Goal: Task Accomplishment & Management: Manage account settings

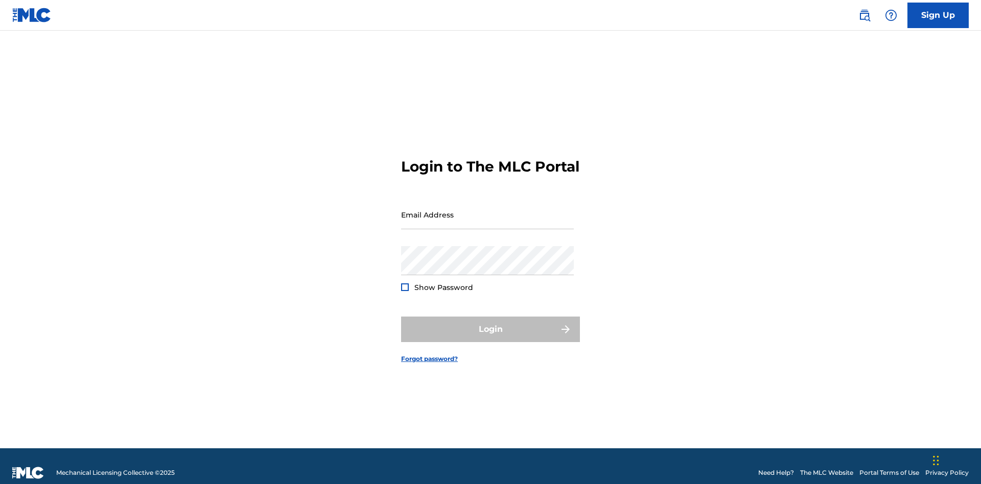
scroll to position [13, 0]
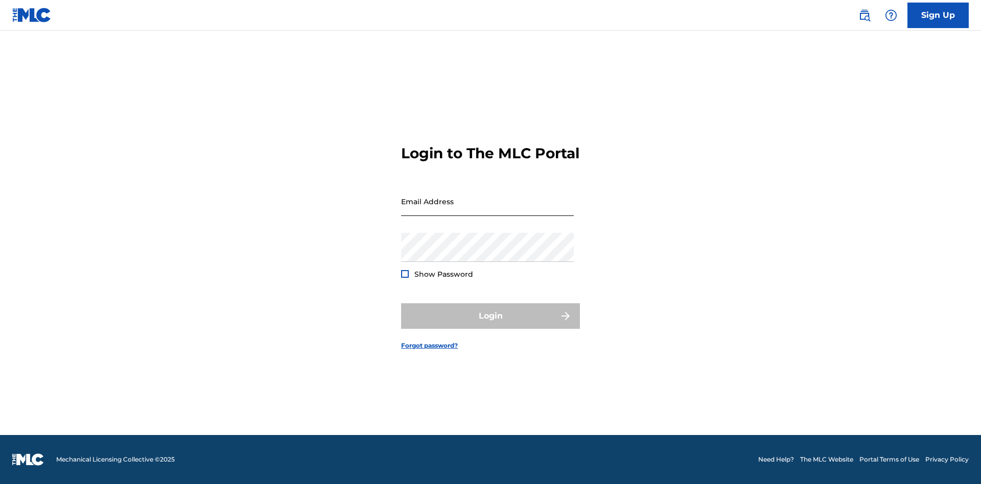
click at [488, 210] on input "Email Address" at bounding box center [487, 201] width 173 height 29
type input "Duke.McTesterson@gmail.com"
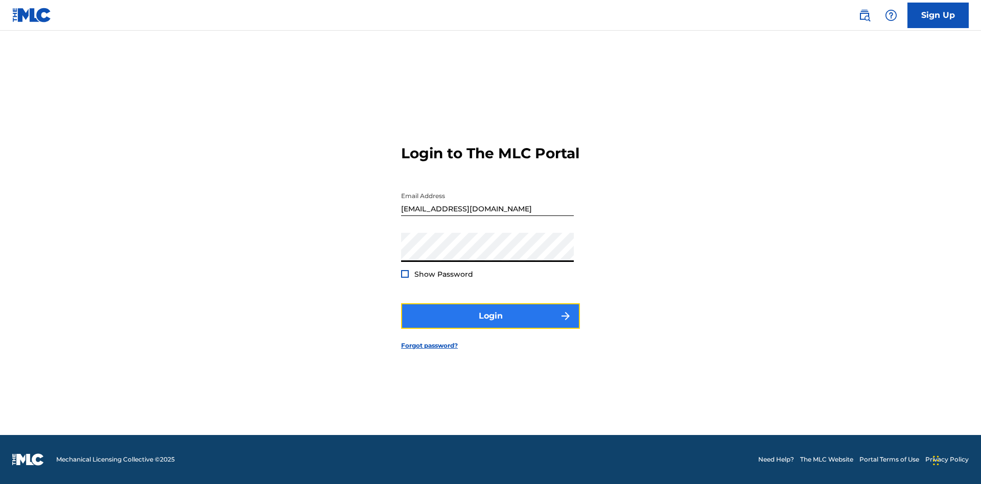
click at [491, 325] on button "Login" at bounding box center [490, 317] width 179 height 26
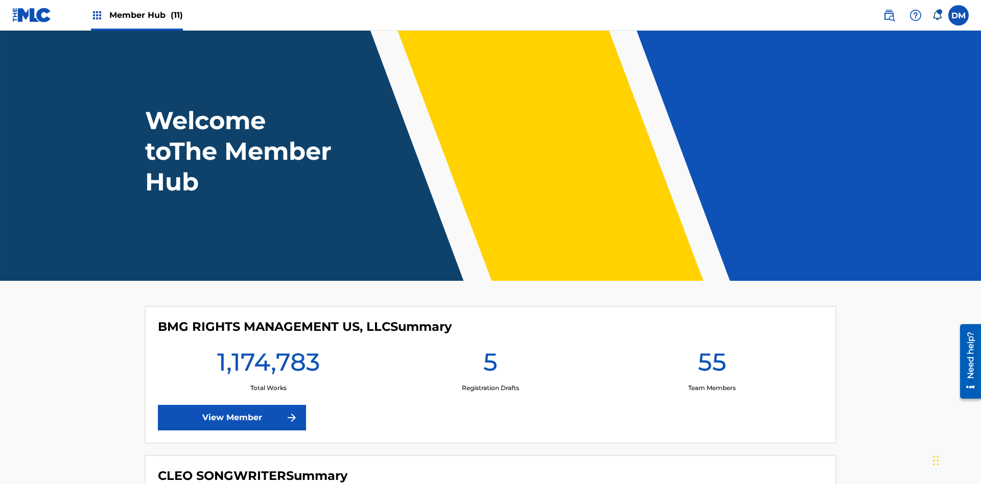
click at [146, 15] on span "Member Hub (11)" at bounding box center [146, 15] width 74 height 12
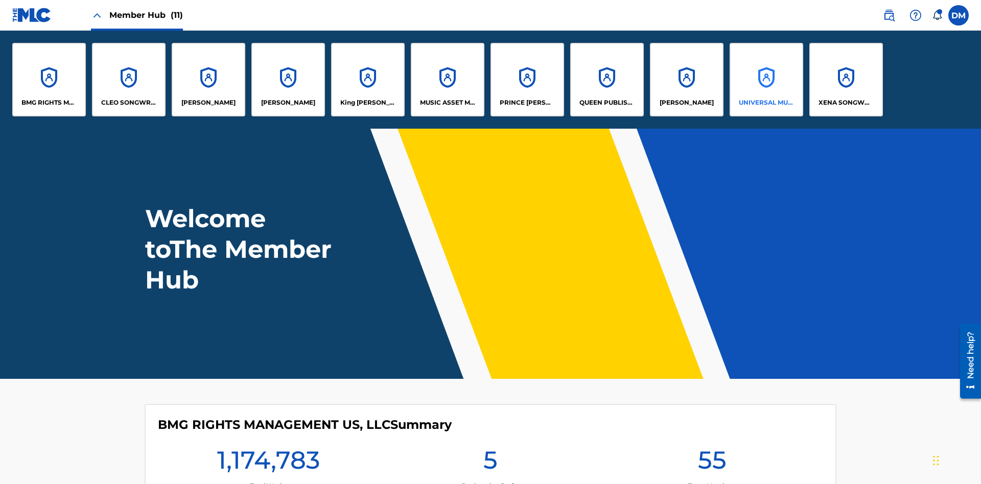
click at [766, 103] on p "UNIVERSAL MUSIC PUB GROUP" at bounding box center [767, 102] width 56 height 9
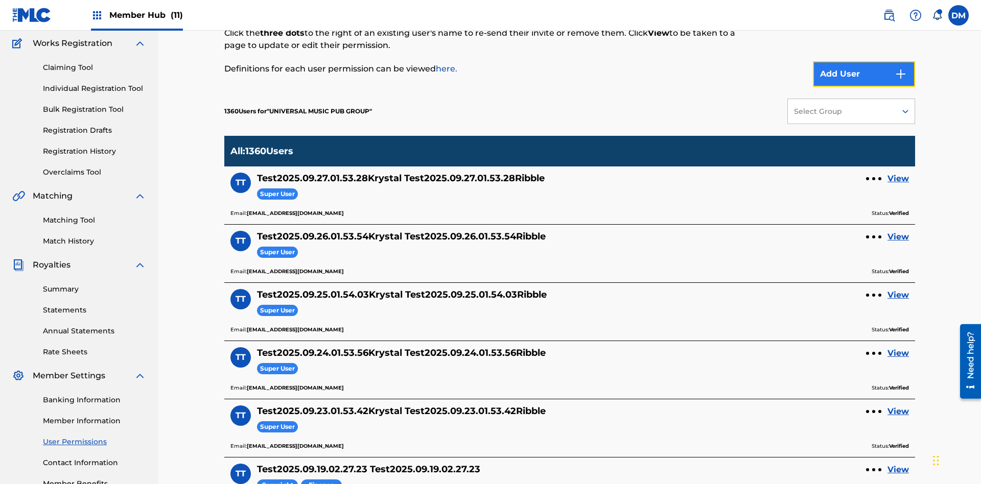
click at [864, 74] on button "Add User" at bounding box center [864, 74] width 102 height 26
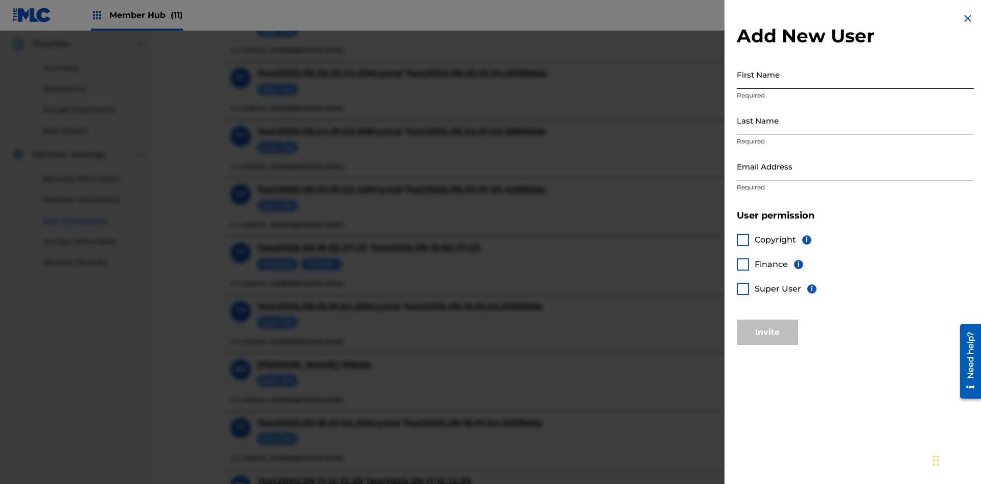
click at [855, 74] on input "First Name" at bounding box center [855, 74] width 237 height 29
type input "Test2025.09.28.01.54.19"
click at [855, 120] on input "Last Name" at bounding box center [855, 120] width 237 height 29
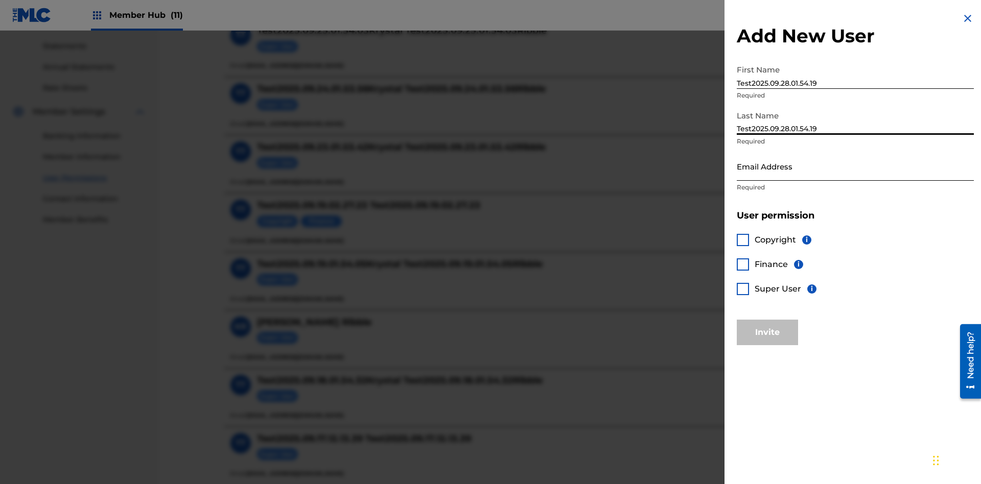
type input "Test2025.09.28.01.54.19"
click at [855, 166] on input "Email Address" at bounding box center [855, 166] width 237 height 29
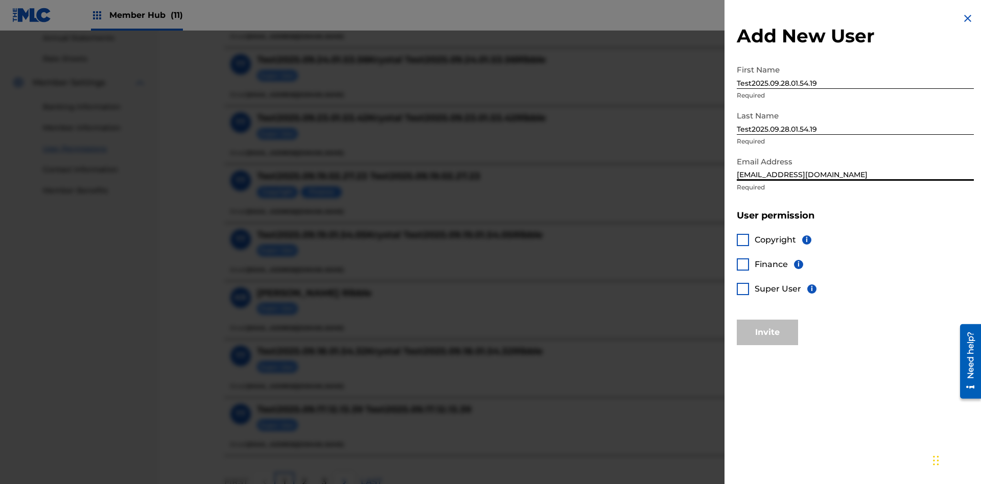
type input "abb3035d-46ee-4896-94e7-4ea2b69a9b45@mailslurp.biz"
click at [743, 289] on div at bounding box center [743, 289] width 12 height 12
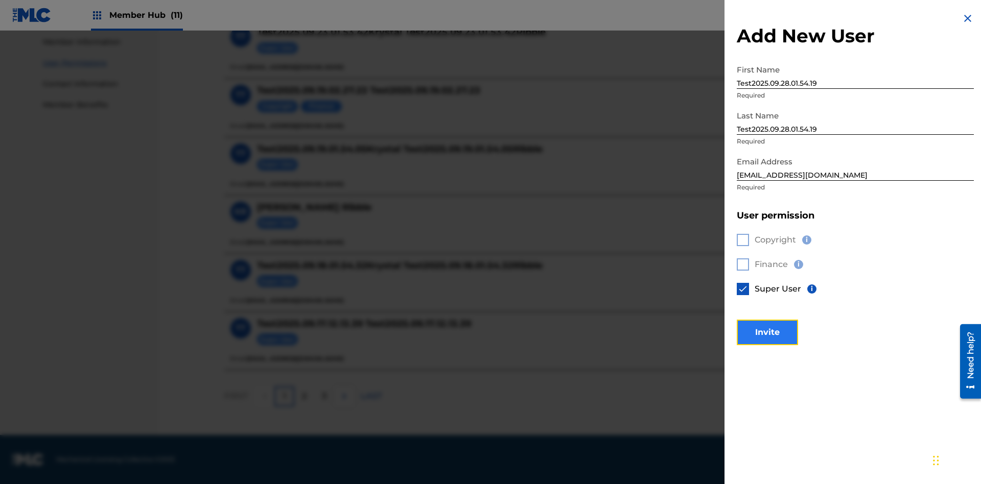
click at [768, 332] on button "Invite" at bounding box center [767, 333] width 61 height 26
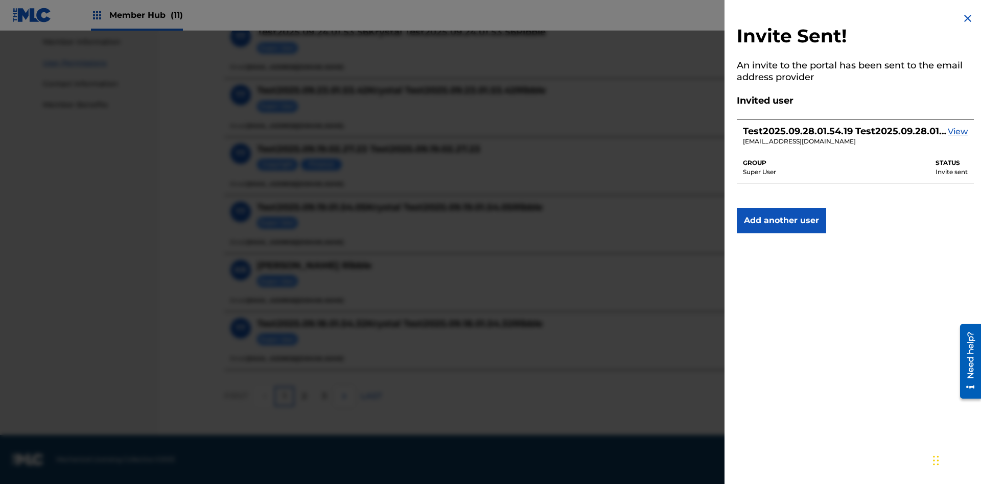
click at [968, 18] on img at bounding box center [968, 18] width 12 height 12
click at [959, 15] on label at bounding box center [958, 15] width 20 height 20
click at [959, 15] on input "DM Duke McTesterson duke.mctesterson@gmail.com Notification Preferences Profile…" at bounding box center [959, 15] width 0 height 0
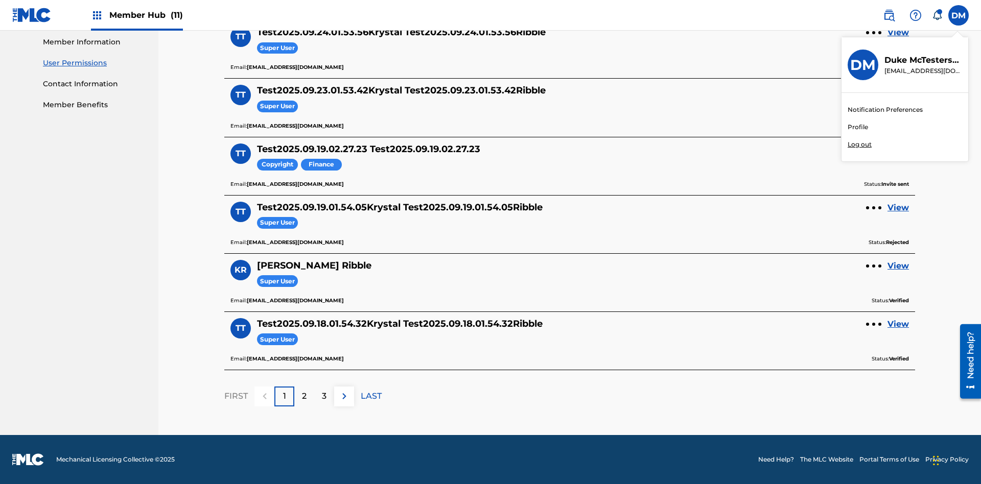
click at [860, 145] on p "Log out" at bounding box center [860, 144] width 24 height 9
click at [959, 15] on input "DM Duke McTesterson duke.mctesterson@gmail.com Notification Preferences Profile…" at bounding box center [959, 15] width 0 height 0
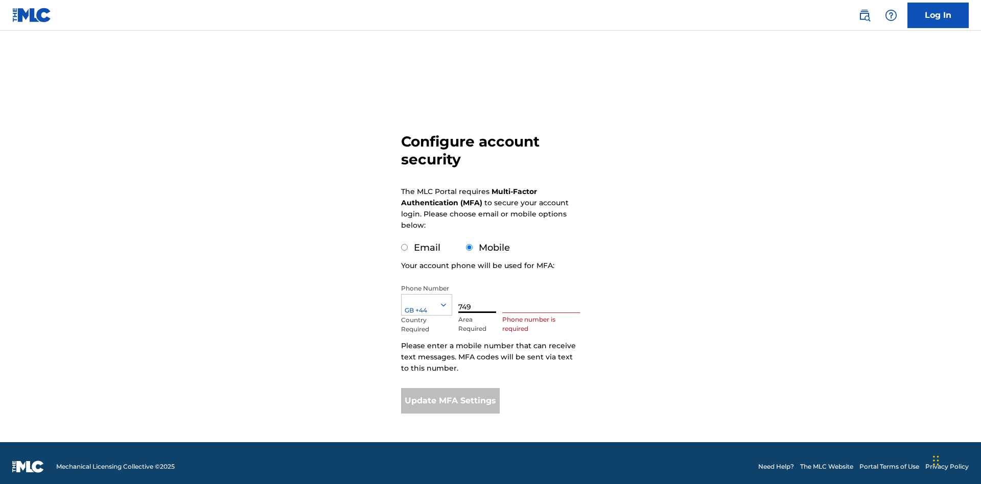
click at [543, 291] on input "text" at bounding box center [541, 298] width 78 height 29
click at [450, 394] on button "Update MFA Settings" at bounding box center [450, 401] width 99 height 26
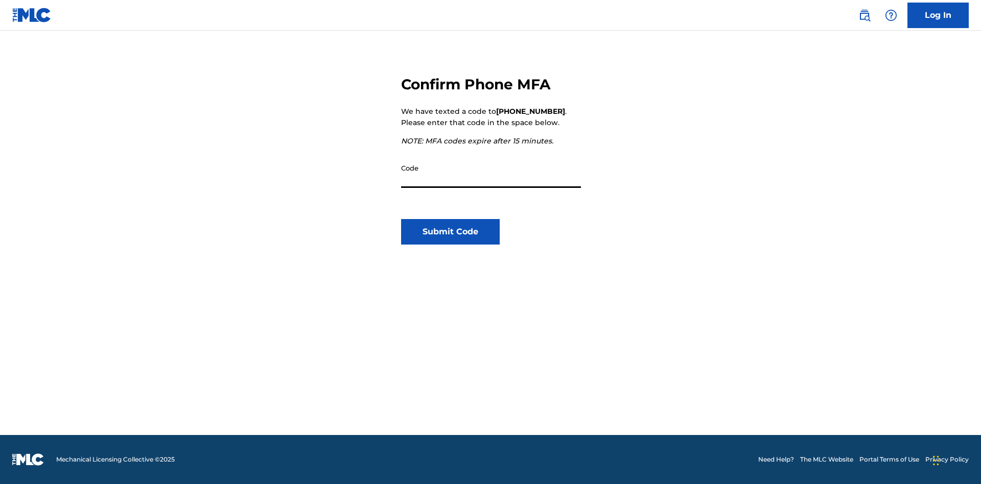
scroll to position [106, 0]
click at [491, 173] on input "Code" at bounding box center [491, 173] width 180 height 29
type input "700865"
click at [450, 232] on button "Submit Code" at bounding box center [450, 232] width 99 height 26
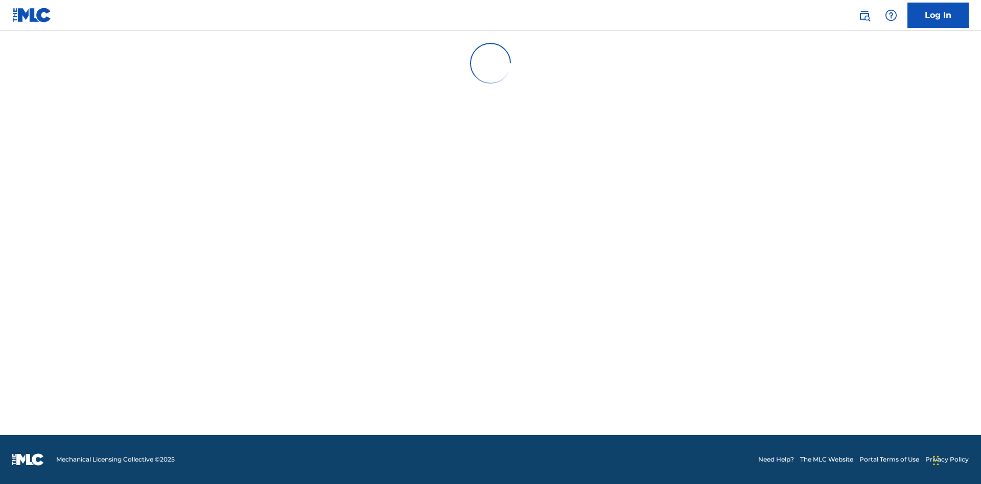
scroll to position [0, 0]
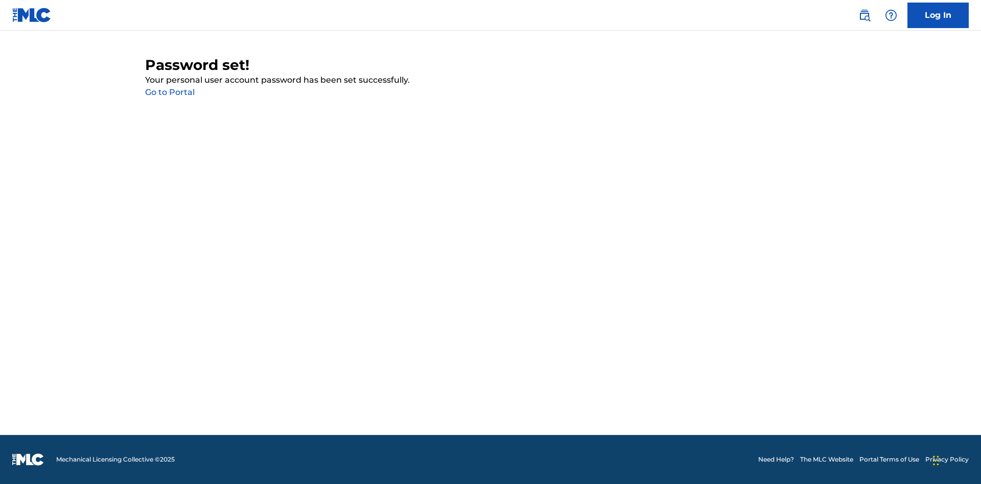
click at [170, 92] on link "Go to Portal" at bounding box center [170, 92] width 50 height 10
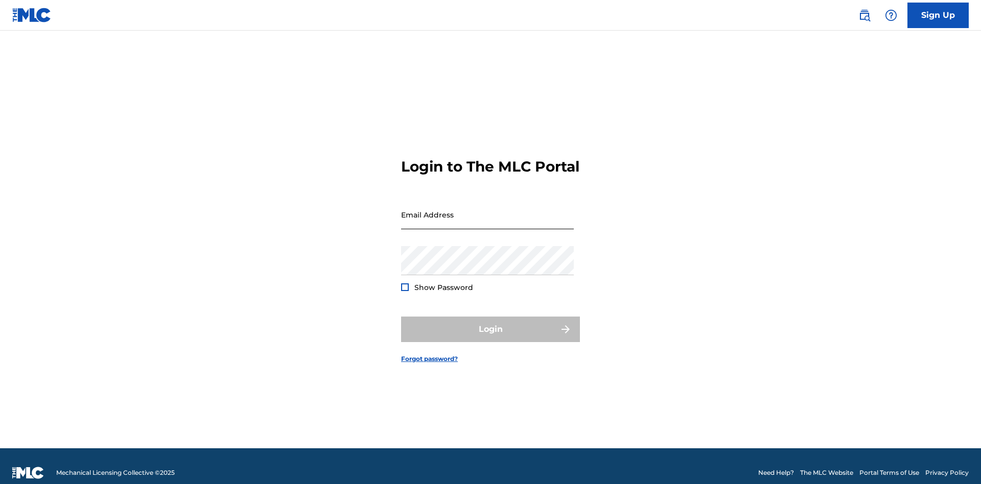
click at [488, 210] on input "Email Address" at bounding box center [487, 214] width 173 height 29
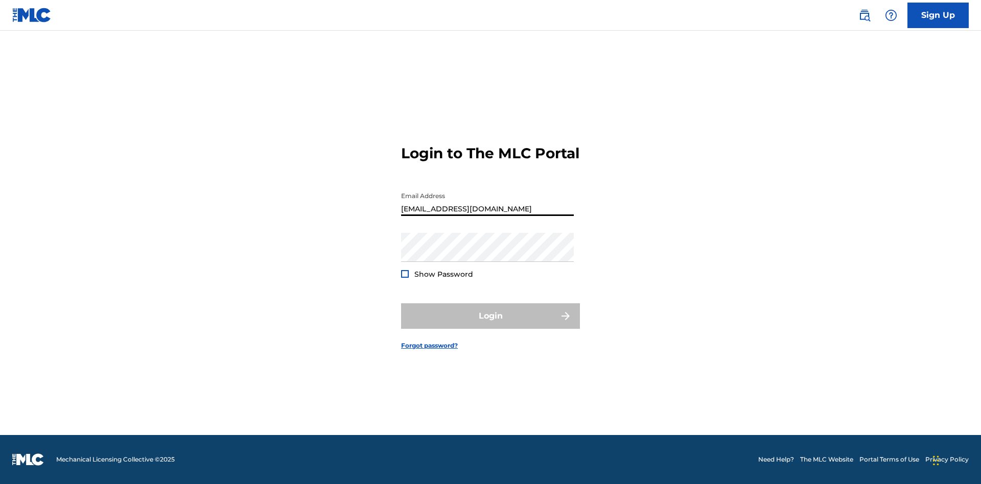
type input "abb3035d-46ee-4896-94e7-4ea2b69a9b45@mailslurp.biz"
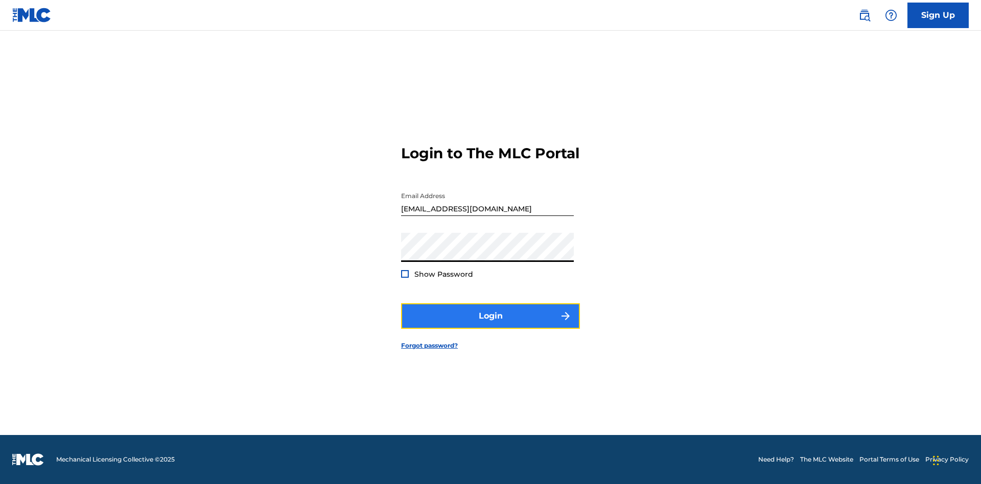
click at [491, 325] on button "Login" at bounding box center [490, 317] width 179 height 26
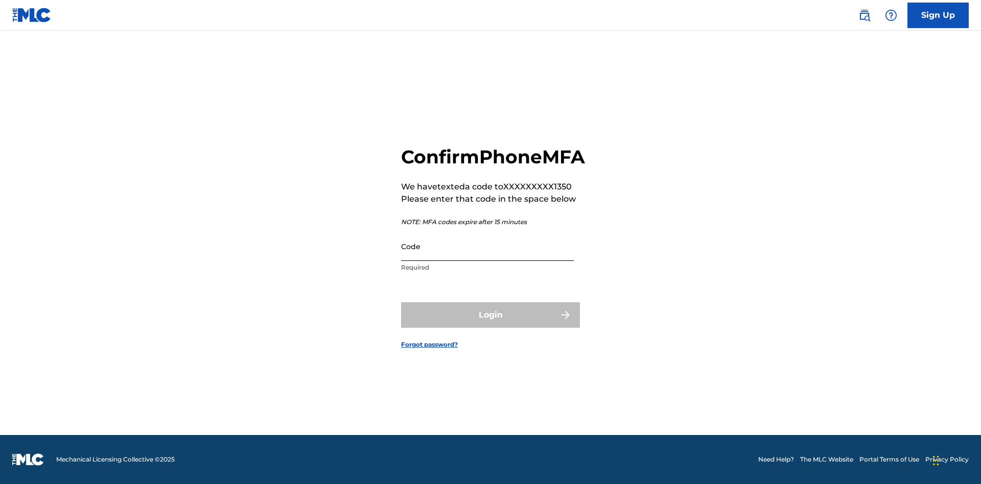
click at [488, 258] on input "Code" at bounding box center [487, 246] width 173 height 29
type input "132949"
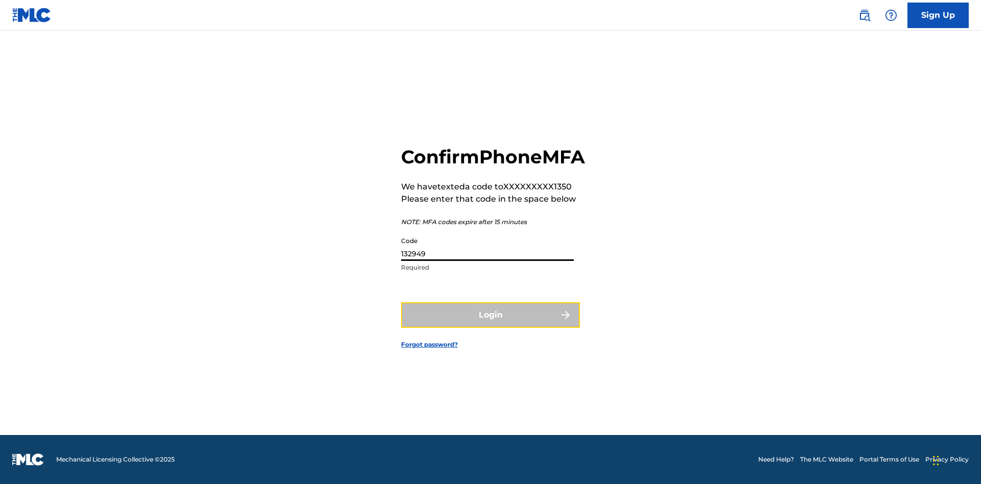
click at [491, 327] on button "Login" at bounding box center [490, 316] width 179 height 26
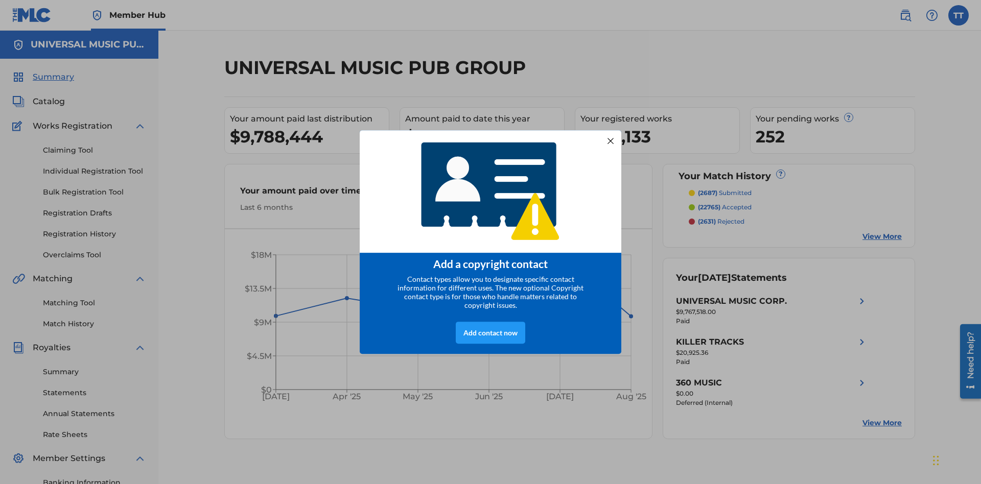
click at [611, 137] on div at bounding box center [610, 140] width 13 height 13
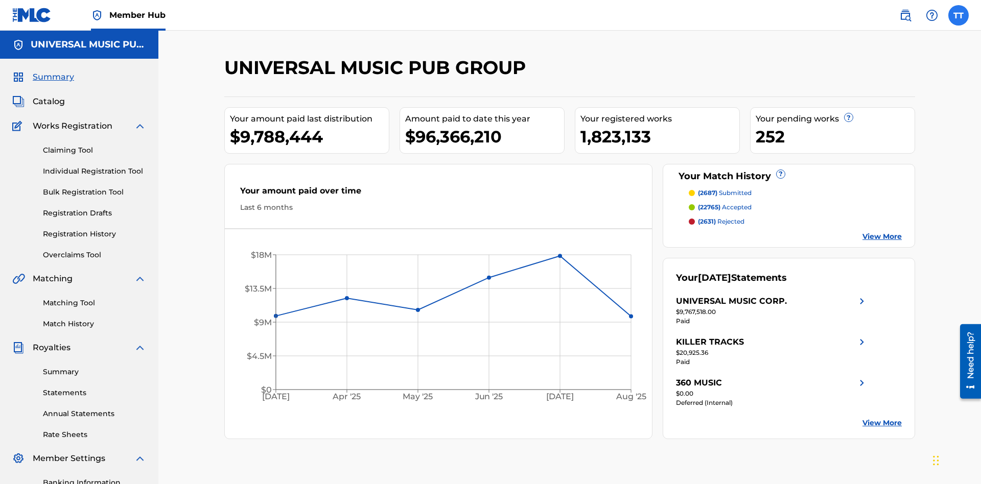
click at [959, 15] on label at bounding box center [958, 15] width 20 height 20
click at [959, 15] on input "TT Test2025.09.28.01.54.19 Test2025.09.28.01.54.19 abb3035d-46ee-4896-94e7-4ea2…" at bounding box center [959, 15] width 0 height 0
click at [858, 127] on link "Profile" at bounding box center [858, 127] width 20 height 9
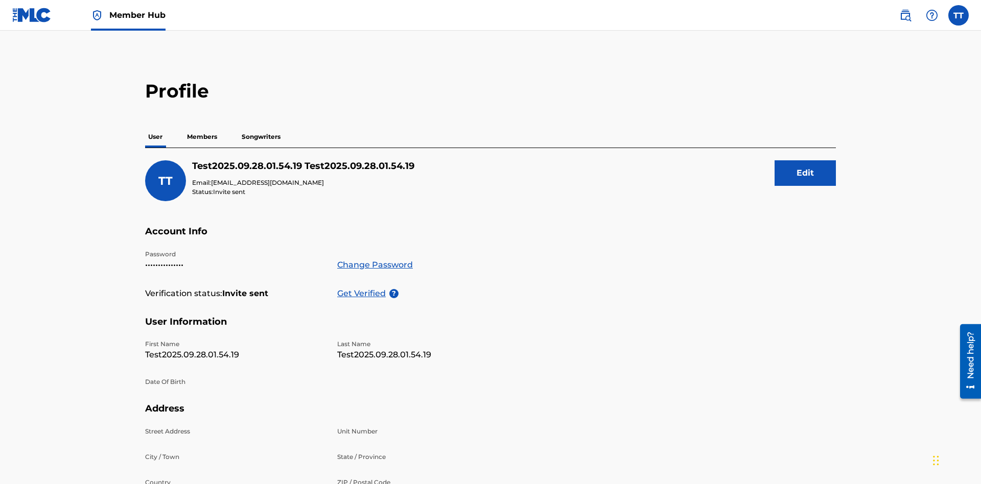
click at [202, 126] on p "Members" at bounding box center [202, 136] width 36 height 21
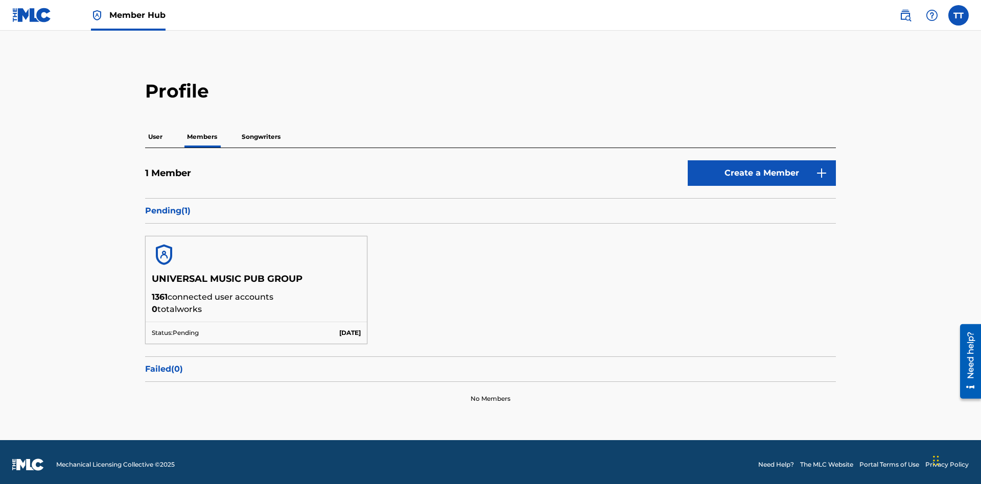
scroll to position [5, 0]
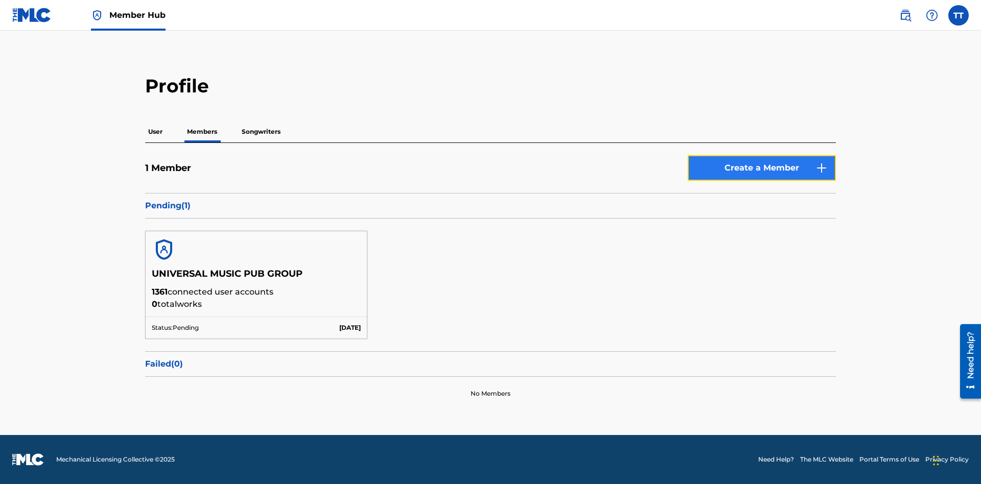
click at [762, 168] on button "Create a Member" at bounding box center [762, 168] width 148 height 26
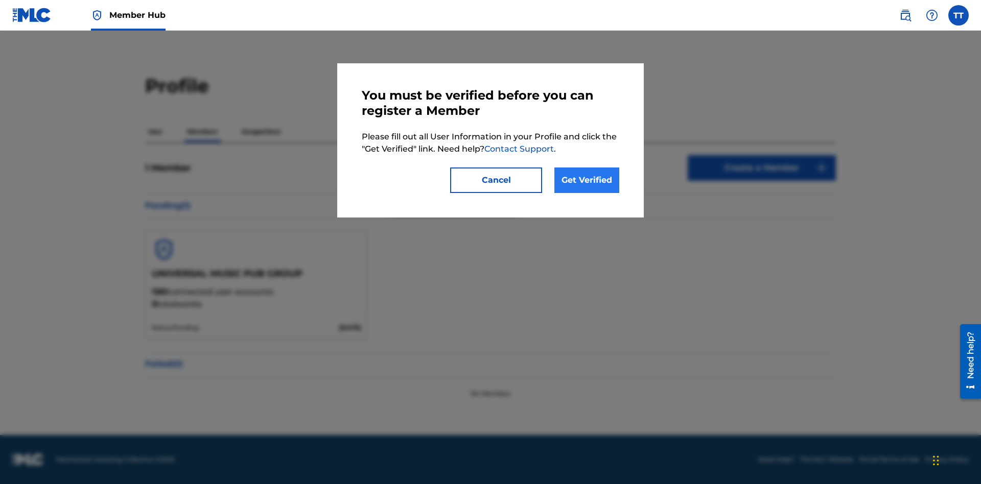
click at [587, 180] on link "Get Verified" at bounding box center [586, 181] width 65 height 26
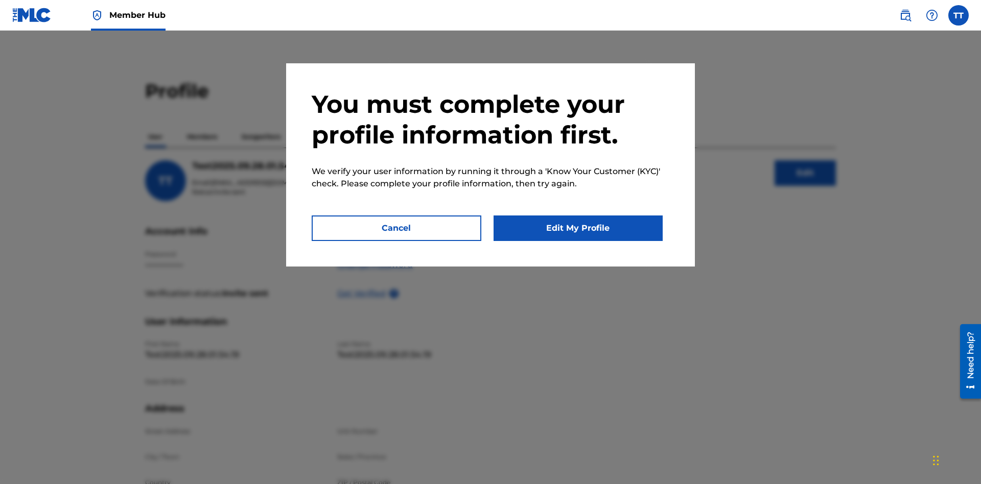
scroll to position [167, 0]
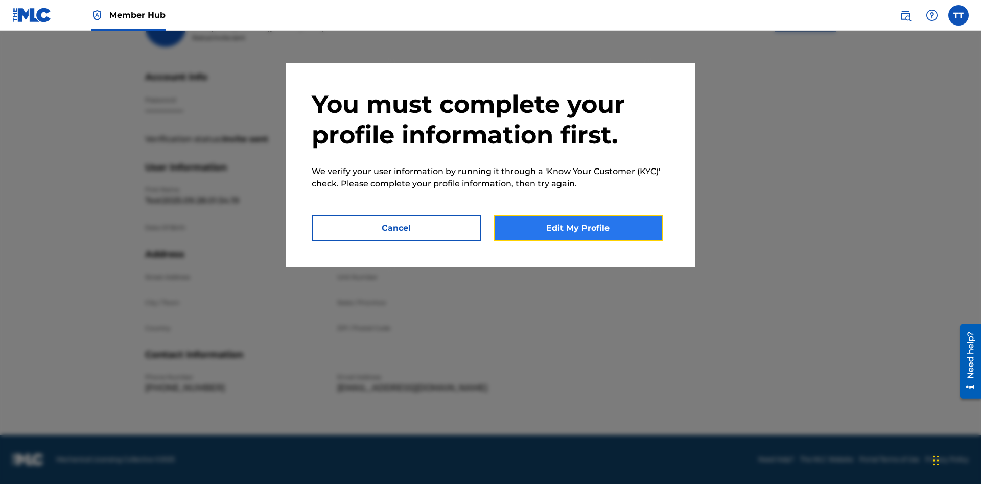
click at [578, 228] on button "Edit My Profile" at bounding box center [579, 229] width 170 height 26
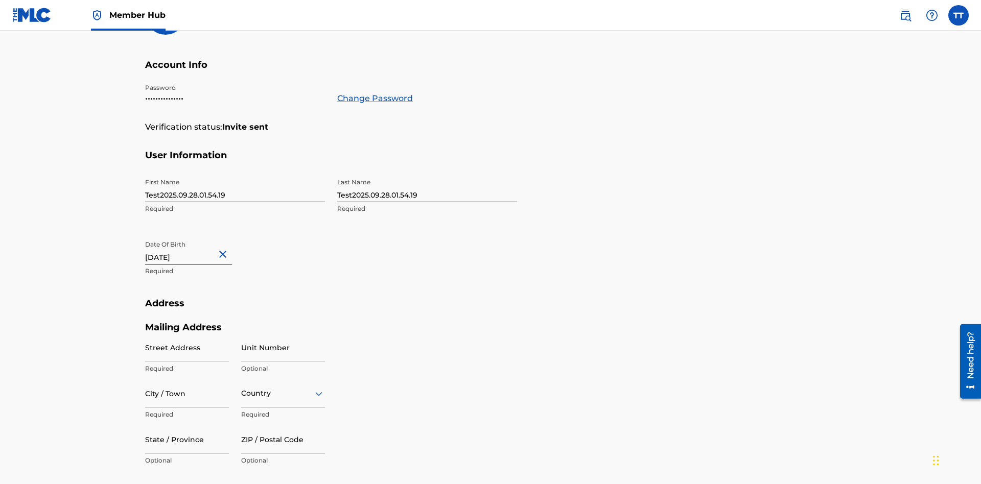
click at [235, 173] on input "Test2025.09.28.01.54.19" at bounding box center [235, 187] width 180 height 29
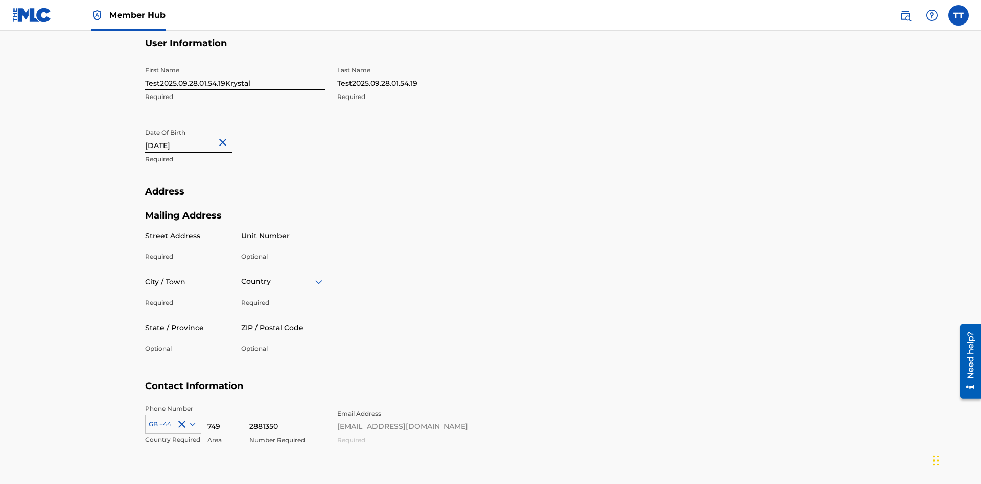
type input "Test2025.09.28.01.54.19Krystal"
click at [427, 76] on input "Test2025.09.28.01.54.19" at bounding box center [427, 75] width 180 height 29
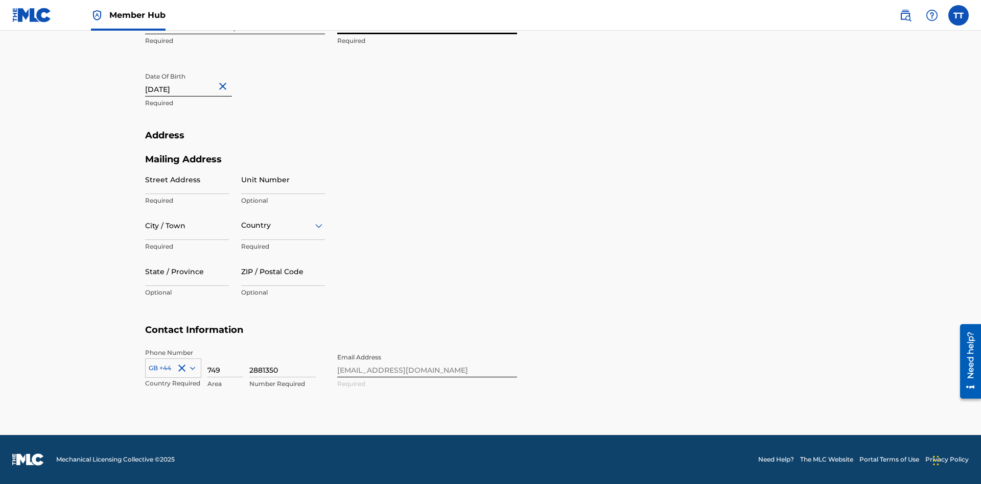
type input "Test2025.09.28.01.54.19Ribble"
click at [197, 83] on input "September 28 2012" at bounding box center [188, 81] width 87 height 29
select select "8"
select select "2012"
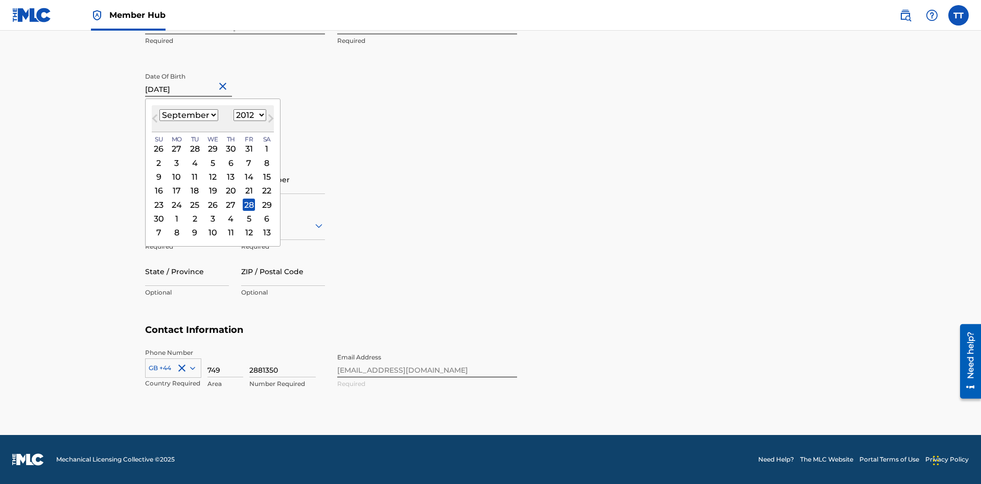
select select "0"
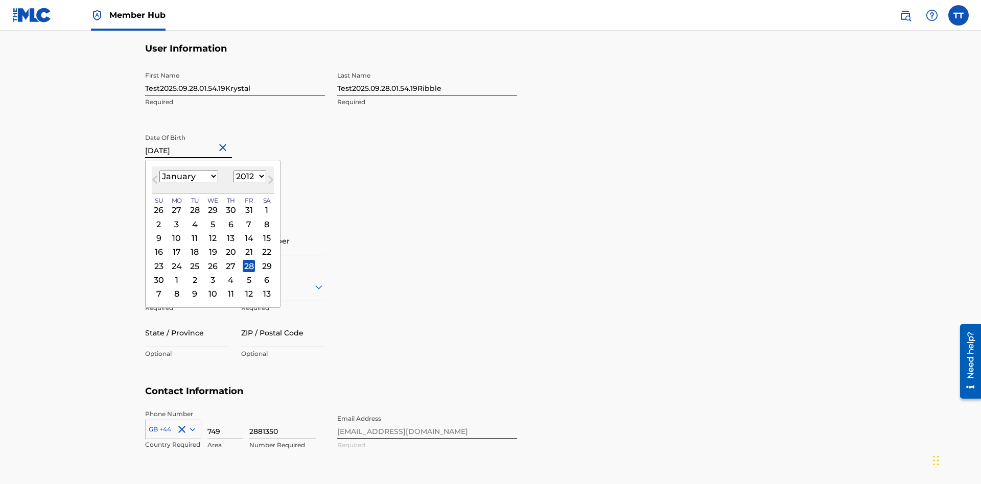
click at [248, 177] on select "1900 1901 1902 1903 1904 1905 1906 1907 1908 1909 1910 1911 1912 1913 1914 1915…" at bounding box center [250, 177] width 33 height 12
select select "1985"
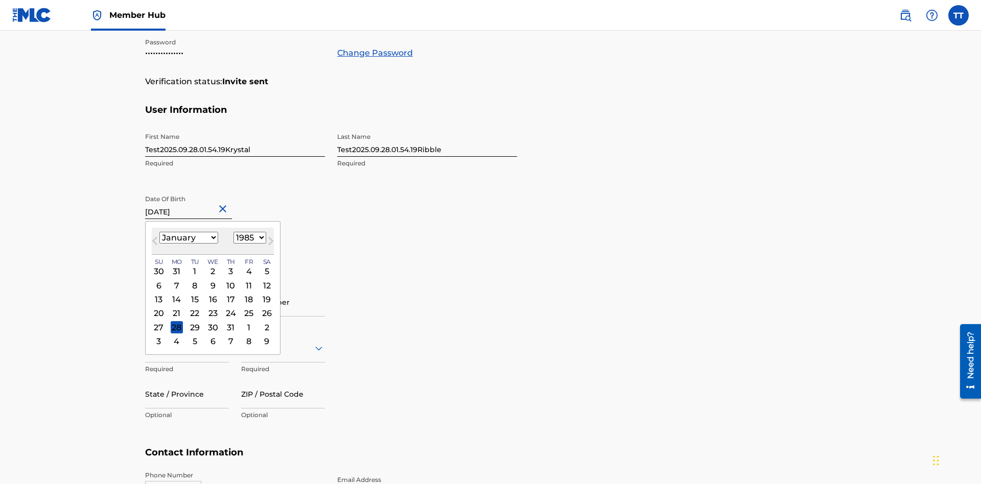
click at [248, 238] on select "1900 1901 1902 1903 1904 1905 1906 1907 1908 1909 1910 1911 1912 1913 1914 1915…" at bounding box center [250, 238] width 33 height 12
click at [194, 280] on div "8" at bounding box center [195, 286] width 12 height 12
type input "January 8 1985"
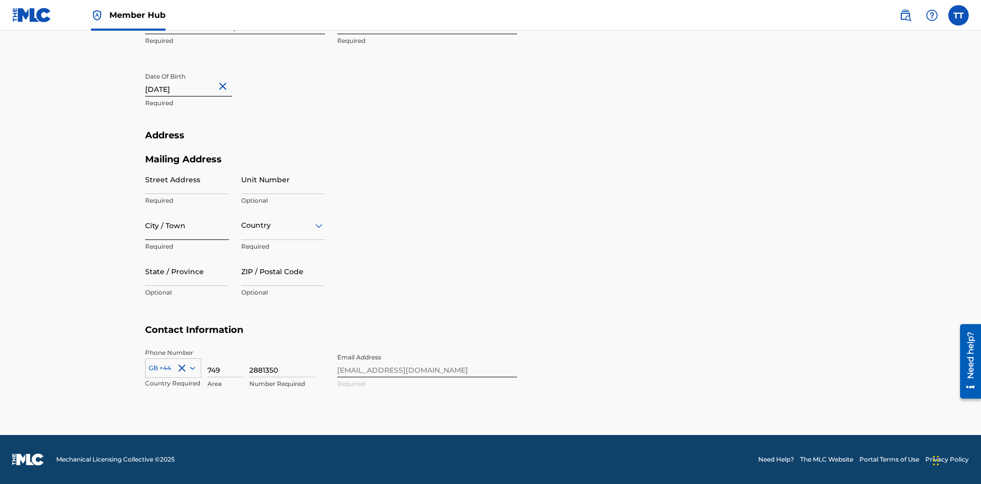
click at [187, 179] on input "Street Address" at bounding box center [187, 179] width 84 height 29
type input "9909 Elks Run Rd"
click at [187, 225] on input "City / Town" at bounding box center [187, 225] width 84 height 29
type input "Roseville"
click at [242, 225] on input "text" at bounding box center [242, 225] width 2 height 11
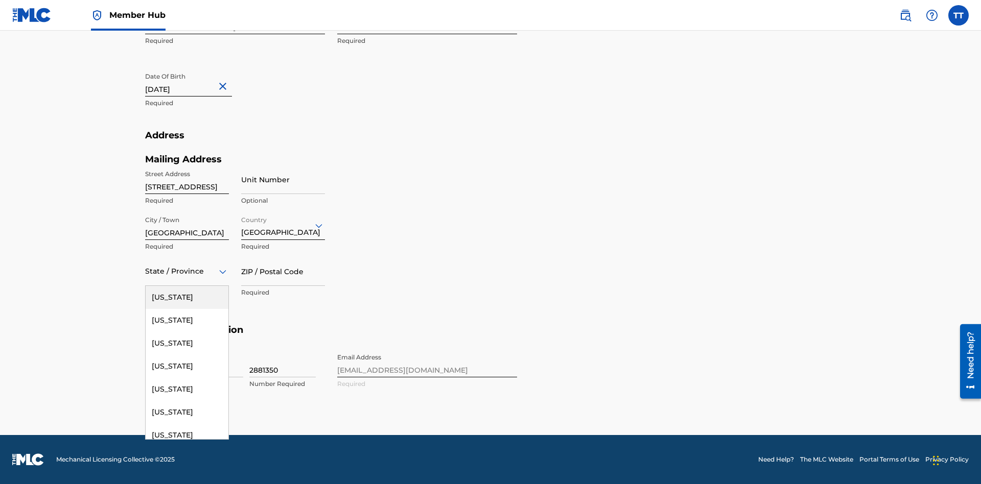
click at [283, 271] on input "ZIP / Postal Code" at bounding box center [283, 271] width 84 height 29
type input "43777"
click at [191, 368] on icon at bounding box center [192, 368] width 5 height 3
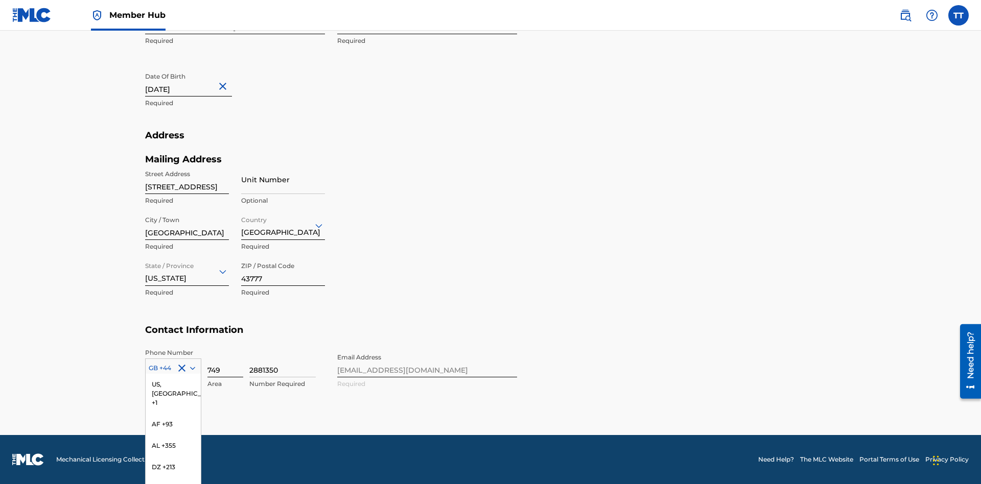
click at [173, 414] on div "US, CA +1" at bounding box center [173, 394] width 55 height 40
click at [225, 363] on input "749" at bounding box center [225, 363] width 36 height 29
type input "740"
click at [283, 363] on input "2881350" at bounding box center [282, 363] width 66 height 29
